Goal: Information Seeking & Learning: Compare options

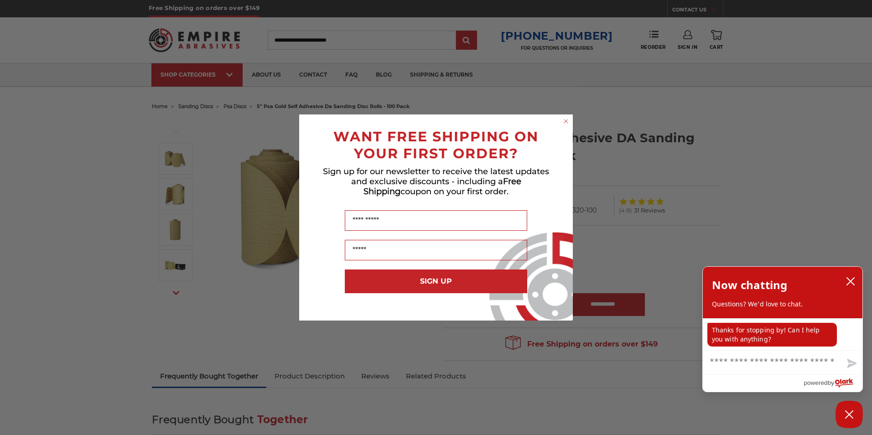
click at [568, 122] on circle "Close dialog" at bounding box center [566, 121] width 9 height 9
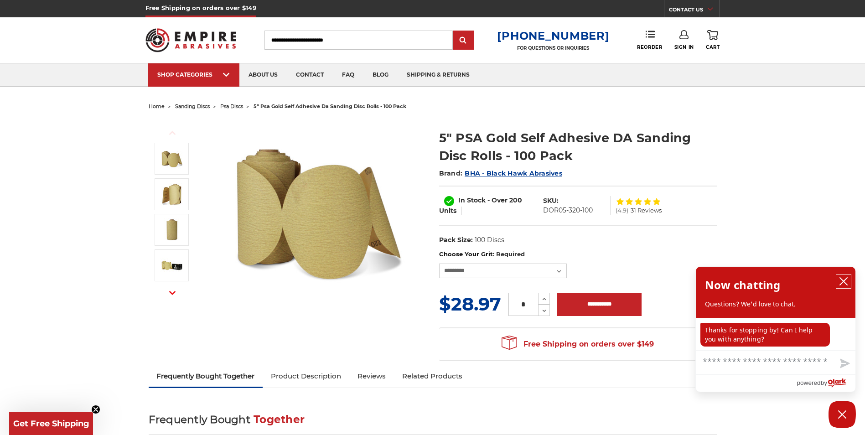
click at [844, 281] on icon "close chatbox" at bounding box center [843, 281] width 9 height 9
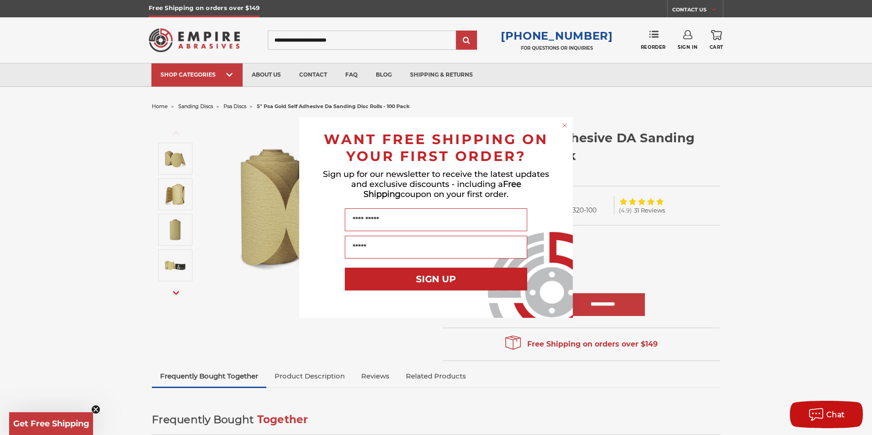
click at [565, 124] on circle "Close dialog" at bounding box center [565, 125] width 9 height 9
